Goal: Task Accomplishment & Management: Manage account settings

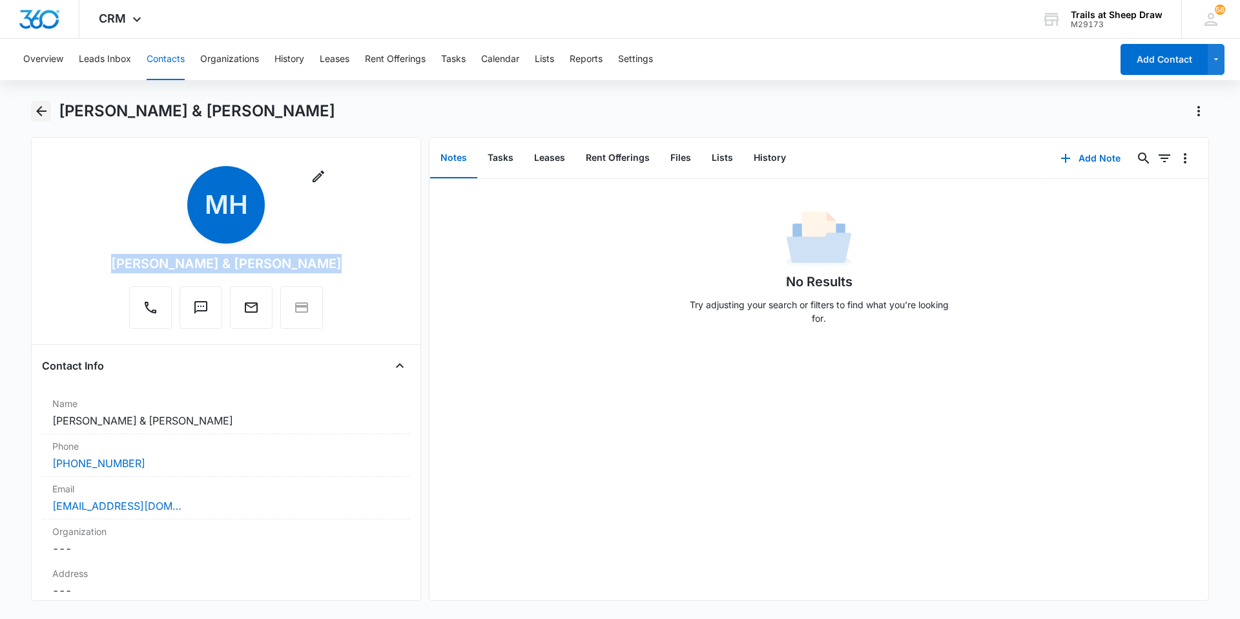
click at [34, 114] on icon "Back" at bounding box center [41, 110] width 15 height 15
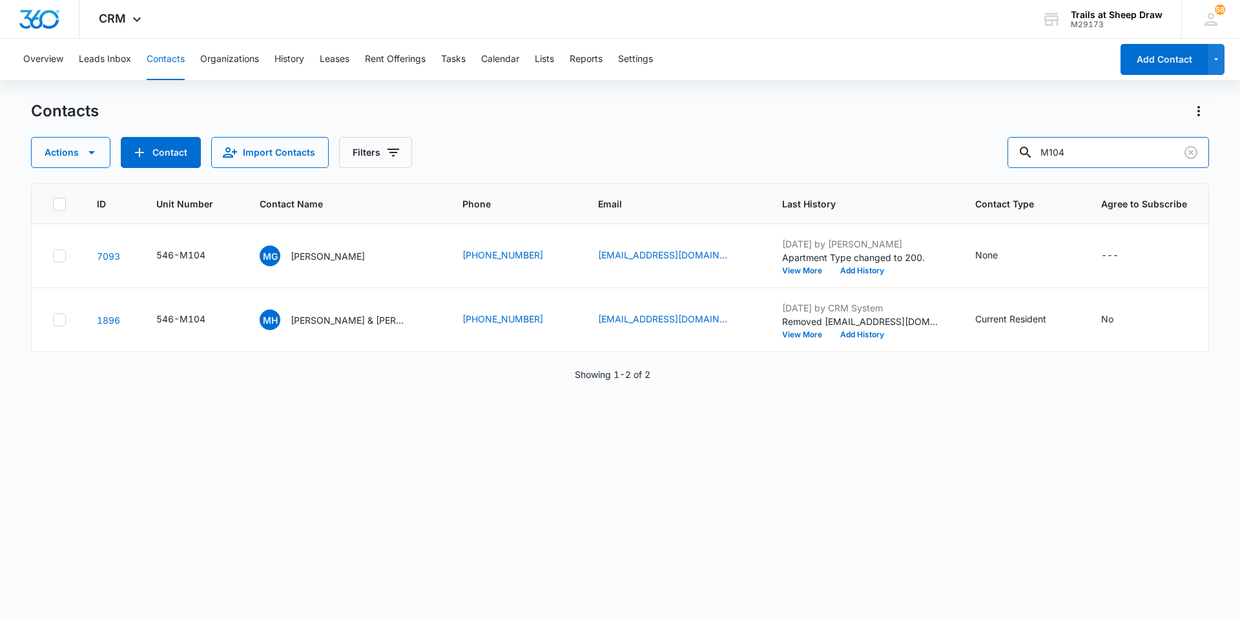
drag, startPoint x: 1124, startPoint y: 154, endPoint x: 938, endPoint y: 135, distance: 186.3
click at [939, 136] on div "Contacts Actions Contact Import Contacts Filters M104" at bounding box center [620, 134] width 1178 height 67
type input "M302"
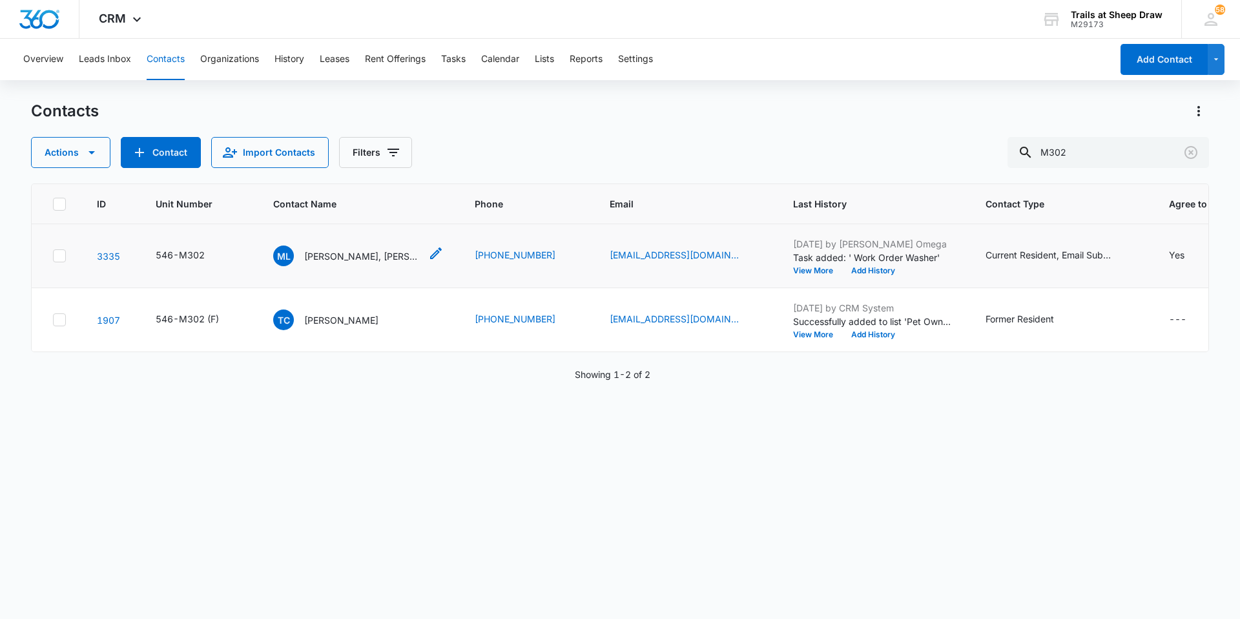
click at [362, 258] on p "[PERSON_NAME], [PERSON_NAME] [PERSON_NAME] & [PERSON_NAME]" at bounding box center [362, 256] width 116 height 14
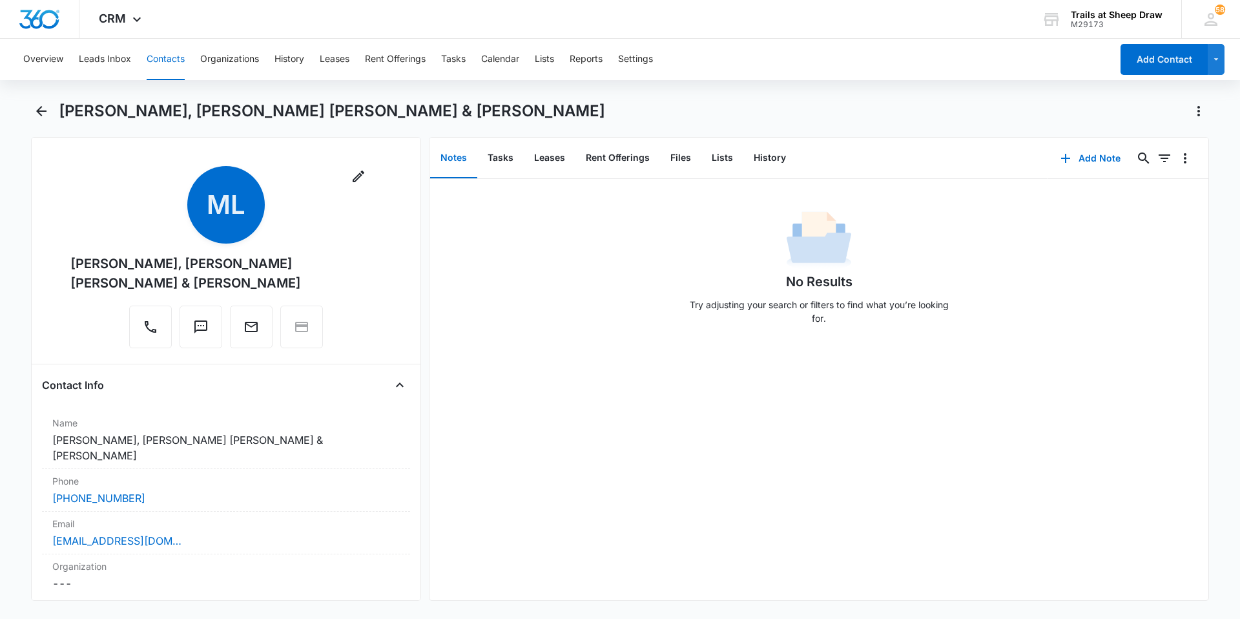
drag, startPoint x: 198, startPoint y: 287, endPoint x: 69, endPoint y: 256, distance: 132.7
click at [69, 256] on div "Remove ML [PERSON_NAME], [PERSON_NAME] [PERSON_NAME] & [PERSON_NAME]" at bounding box center [226, 259] width 368 height 187
copy div "[PERSON_NAME], [PERSON_NAME] [PERSON_NAME] & [PERSON_NAME]"
click at [687, 166] on button "Files" at bounding box center [680, 158] width 41 height 40
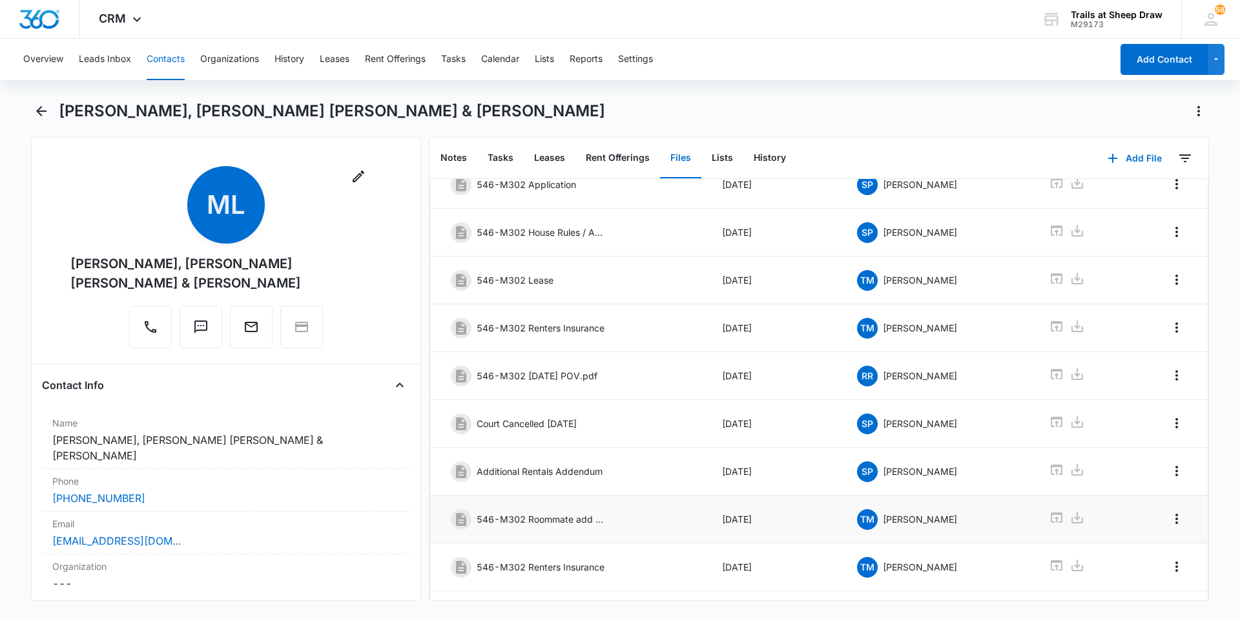
scroll to position [173, 0]
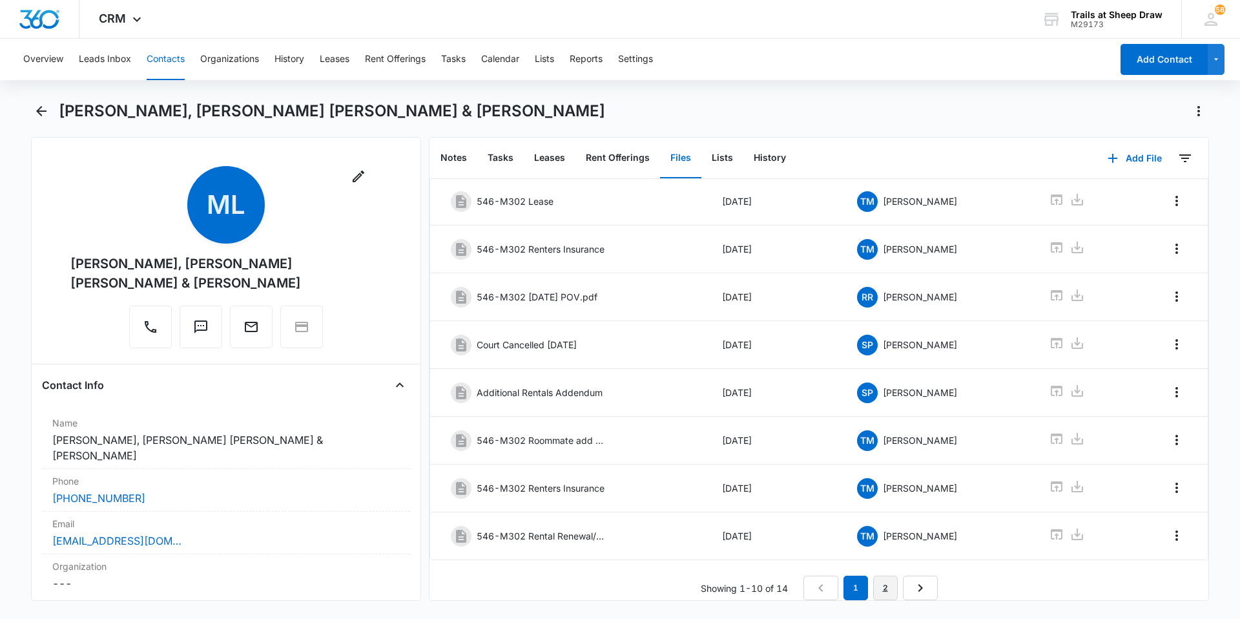
click at [875, 582] on link "2" at bounding box center [885, 587] width 25 height 25
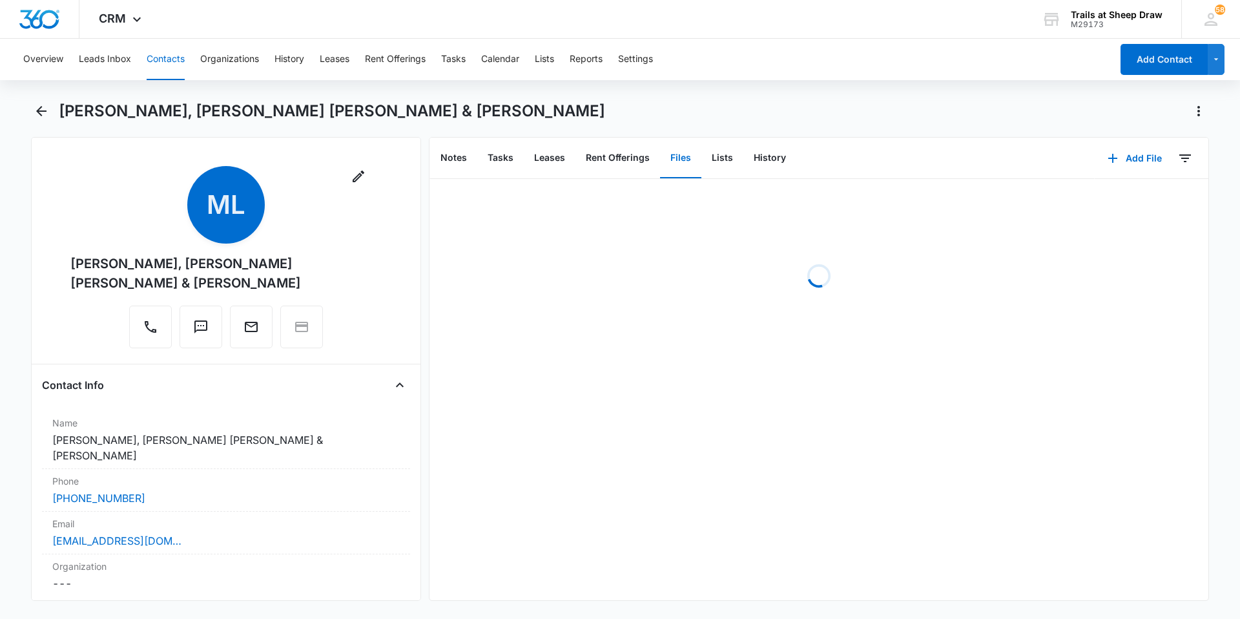
scroll to position [0, 0]
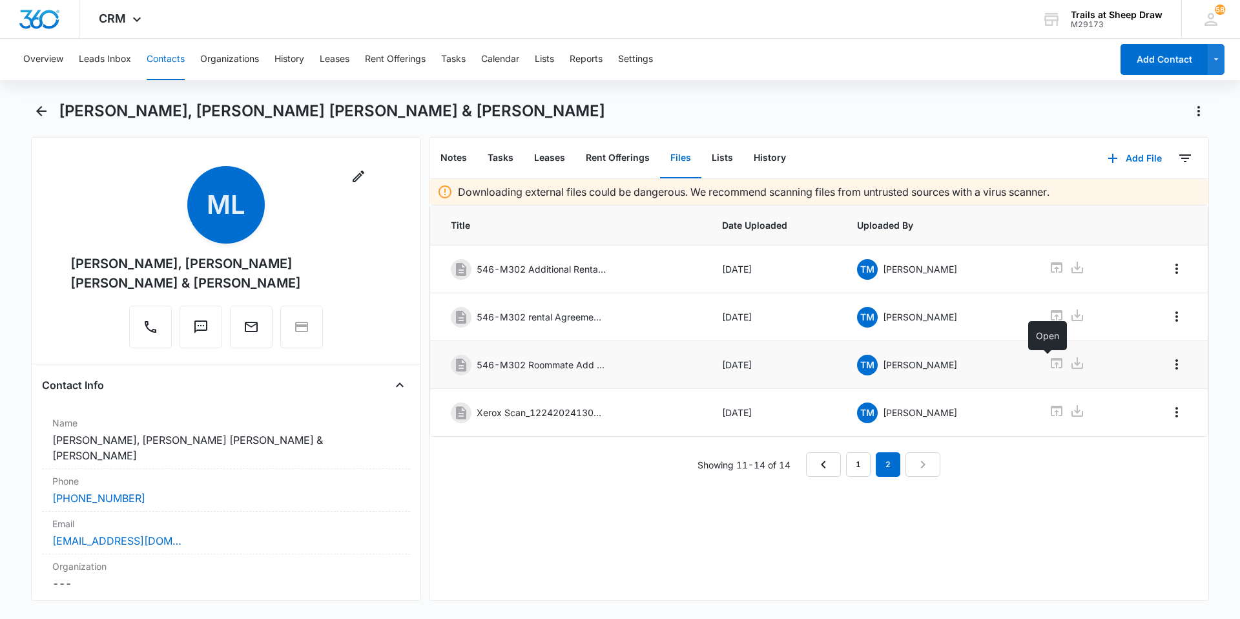
click at [1049, 362] on icon at bounding box center [1056, 362] width 15 height 15
click at [1051, 316] on icon at bounding box center [1057, 315] width 12 height 10
